Goal: Navigation & Orientation: Go to known website

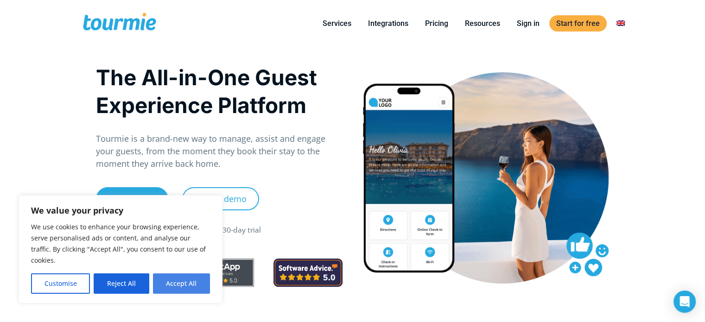
click at [187, 284] on button "Accept All" at bounding box center [181, 283] width 57 height 20
checkbox input "true"
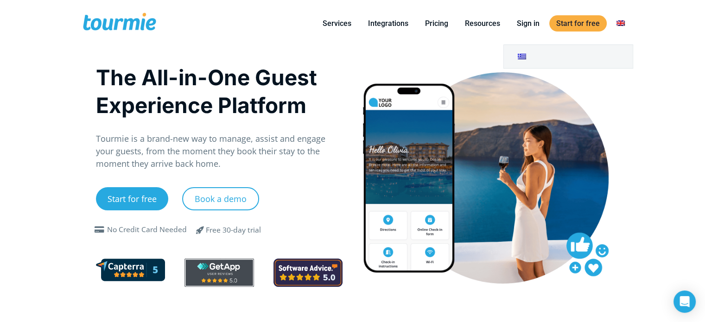
click at [621, 22] on link "Switch to" at bounding box center [621, 24] width 22 height 12
click at [631, 57] on link "Switch to" at bounding box center [673, 56] width 129 height 23
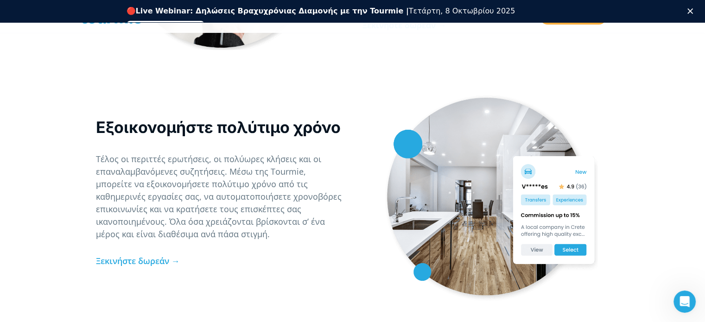
scroll to position [2150, 0]
